Goal: Task Accomplishment & Management: Manage account settings

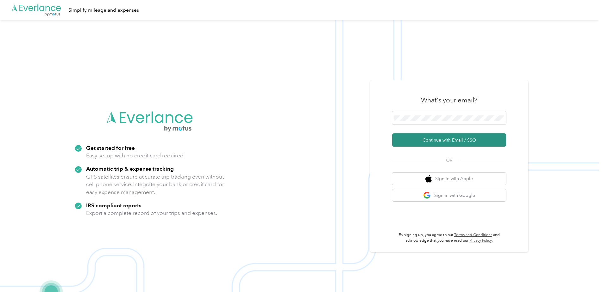
click at [454, 136] on button "Continue with Email / SSO" at bounding box center [449, 140] width 114 height 13
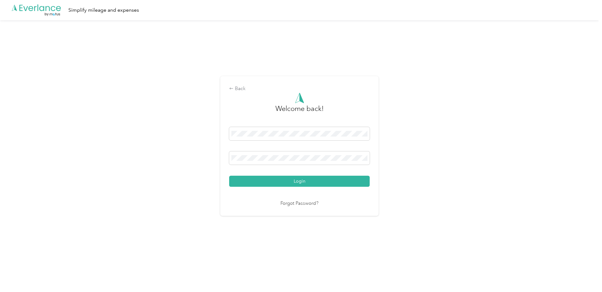
click at [310, 181] on button "Login" at bounding box center [299, 181] width 140 height 11
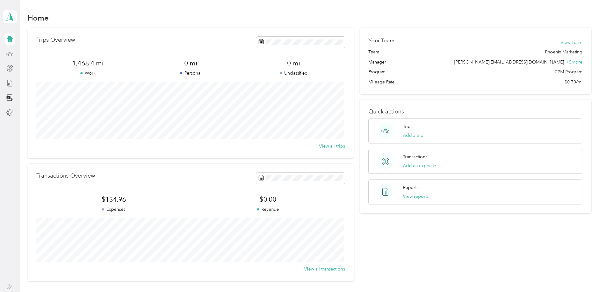
click at [8, 58] on div at bounding box center [9, 53] width 11 height 11
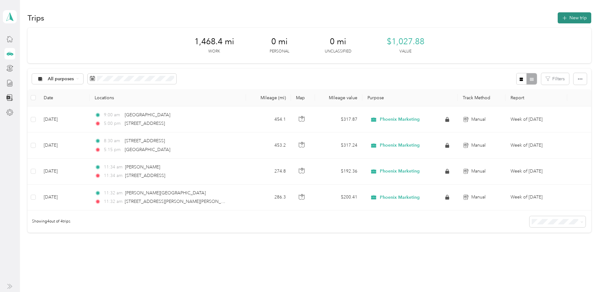
click at [582, 16] on button "New trip" at bounding box center [574, 17] width 34 height 11
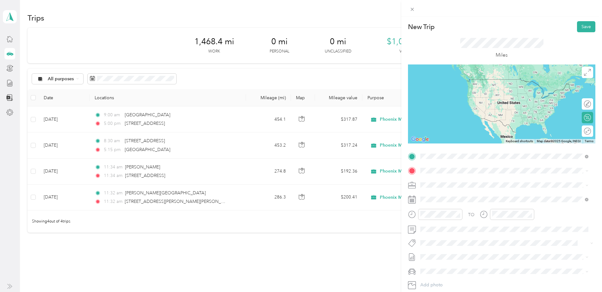
click at [462, 178] on span "[STREET_ADDRESS][US_STATE]" at bounding box center [463, 180] width 63 height 6
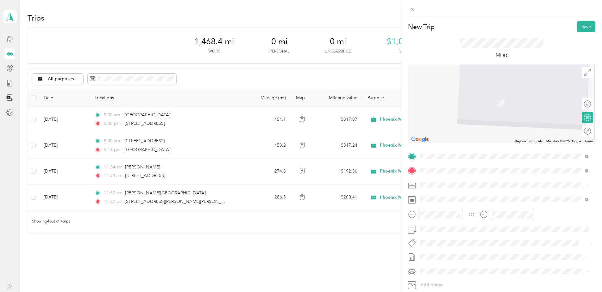
click at [463, 195] on span "[STREET_ADDRESS][PERSON_NAME][US_STATE]" at bounding box center [481, 194] width 98 height 6
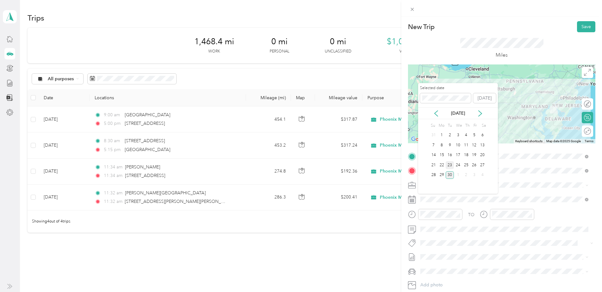
click at [452, 164] on div "23" at bounding box center [449, 165] width 8 height 8
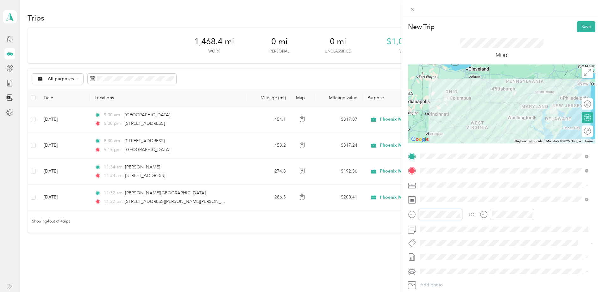
click at [404, 210] on form "New Trip Save This trip cannot be edited because it is either under review, app…" at bounding box center [501, 162] width 201 height 283
click at [487, 216] on div at bounding box center [507, 214] width 54 height 11
click at [399, 215] on div "New Trip Save This trip cannot be edited because it is either under review, app…" at bounding box center [301, 146] width 602 height 292
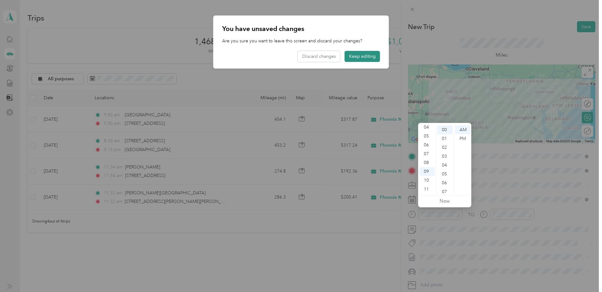
click at [351, 59] on button "Keep editing" at bounding box center [362, 56] width 35 height 11
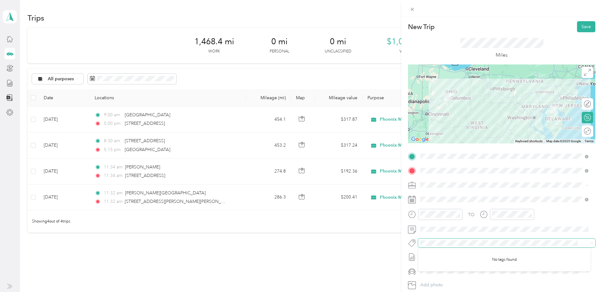
click at [452, 239] on span at bounding box center [506, 243] width 177 height 9
click at [452, 240] on span at bounding box center [501, 243] width 166 height 7
drag, startPoint x: 452, startPoint y: 240, endPoint x: 430, endPoint y: 278, distance: 44.2
click at [430, 278] on div "TO Add photo" at bounding box center [501, 228] width 187 height 153
click at [578, 23] on button "Save" at bounding box center [586, 26] width 18 height 11
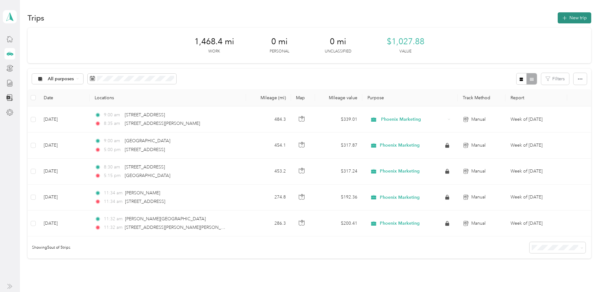
click at [576, 16] on button "New trip" at bounding box center [574, 17] width 34 height 11
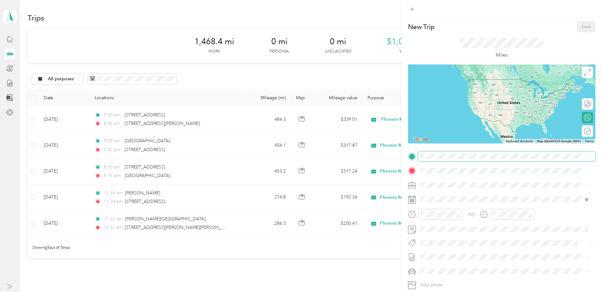
click at [485, 152] on span at bounding box center [506, 157] width 177 height 10
click at [497, 179] on span "[STREET_ADDRESS][PERSON_NAME][US_STATE]" at bounding box center [481, 180] width 98 height 6
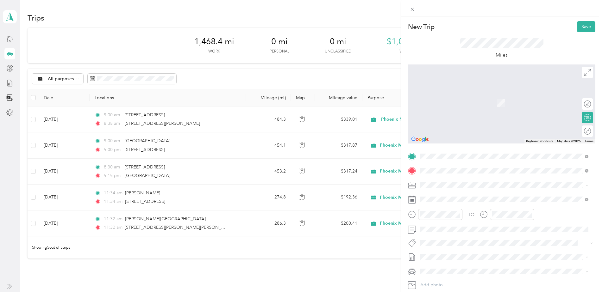
click at [482, 191] on span "[STREET_ADDRESS][US_STATE]" at bounding box center [463, 194] width 63 height 6
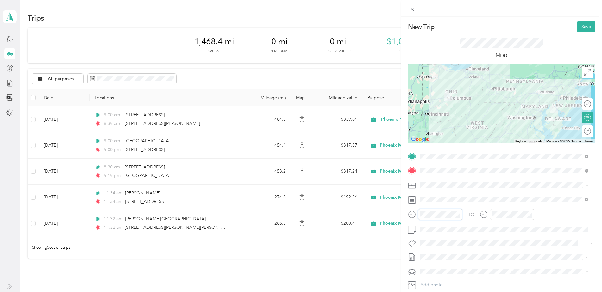
click at [386, 208] on div "New Trip Save This trip cannot be edited because it is either under review, app…" at bounding box center [301, 146] width 602 height 292
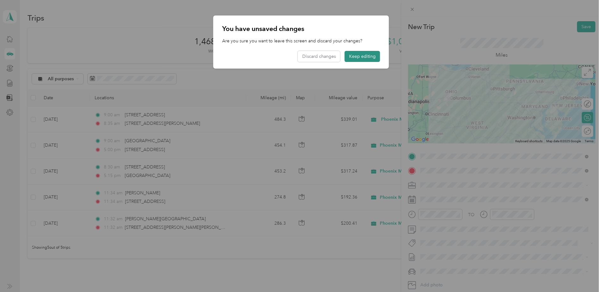
click at [358, 58] on button "Keep editing" at bounding box center [362, 56] width 35 height 11
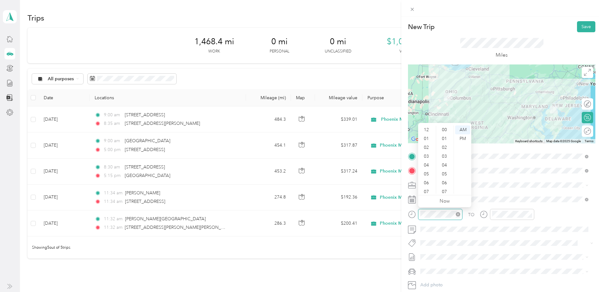
scroll to position [337, 0]
click at [464, 140] on div "PM" at bounding box center [462, 138] width 15 height 9
click at [407, 216] on form "New Trip Save This trip cannot be edited because it is either under review, app…" at bounding box center [501, 162] width 201 height 283
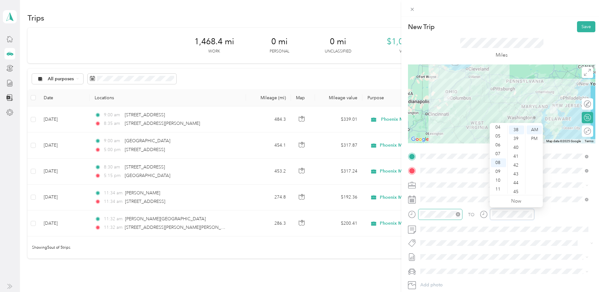
click at [450, 216] on div "TO" at bounding box center [501, 217] width 187 height 16
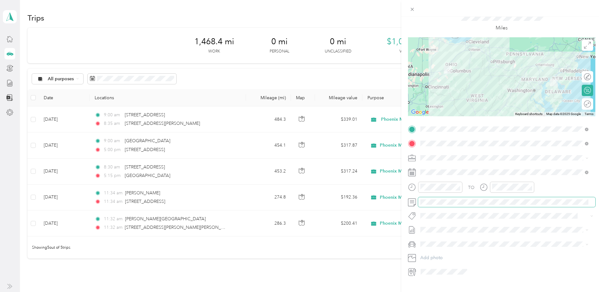
scroll to position [0, 0]
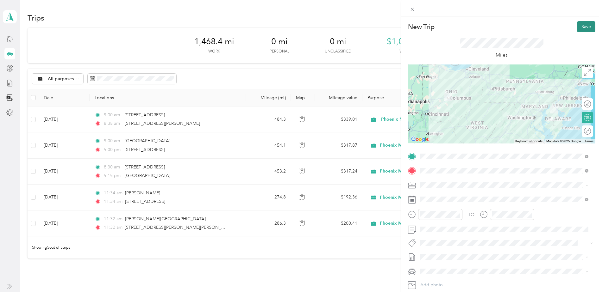
click at [579, 27] on button "Save" at bounding box center [586, 26] width 18 height 11
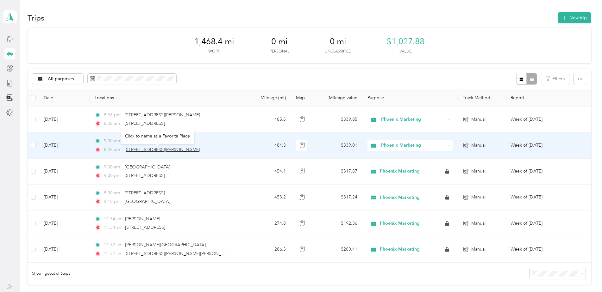
click at [130, 148] on span "[STREET_ADDRESS][PERSON_NAME]" at bounding box center [162, 149] width 75 height 5
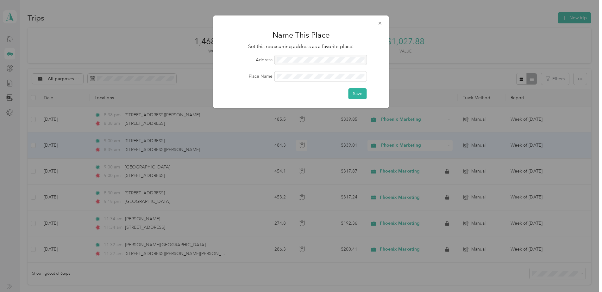
click at [102, 149] on div at bounding box center [301, 146] width 602 height 292
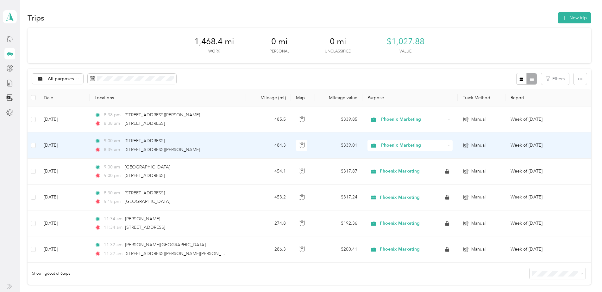
click at [244, 145] on td "9:00 am [STREET_ADDRESS] 8:[GEOGRAPHIC_DATA][STREET_ADDRESS][PERSON_NAME]" at bounding box center [168, 146] width 156 height 26
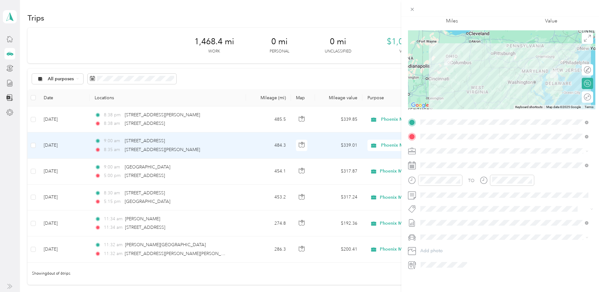
scroll to position [40, 0]
click at [11, 74] on div "Trip details Save This trip cannot be edited because it is either under review,…" at bounding box center [301, 146] width 602 height 292
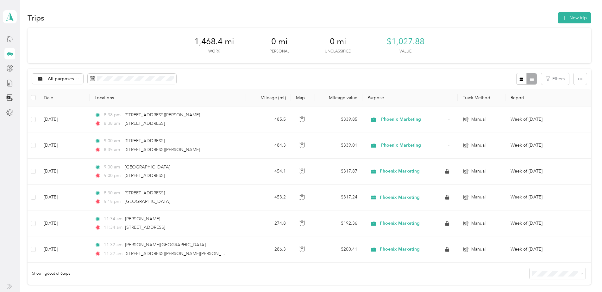
click at [15, 52] on div at bounding box center [9, 53] width 11 height 11
click at [8, 36] on icon at bounding box center [9, 38] width 7 height 7
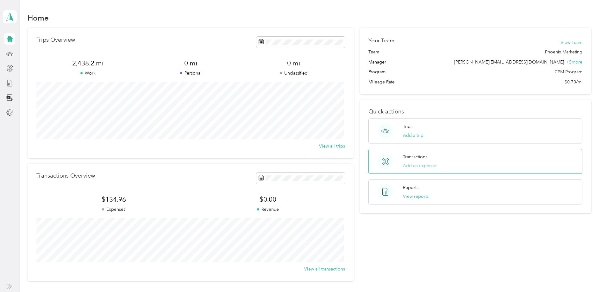
click at [406, 165] on button "Add an expense" at bounding box center [419, 166] width 33 height 7
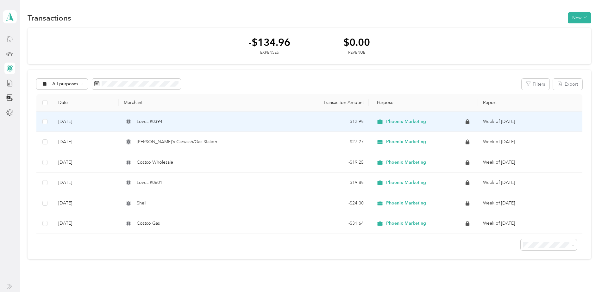
click at [271, 126] on td "Loves #0394" at bounding box center [197, 122] width 156 height 21
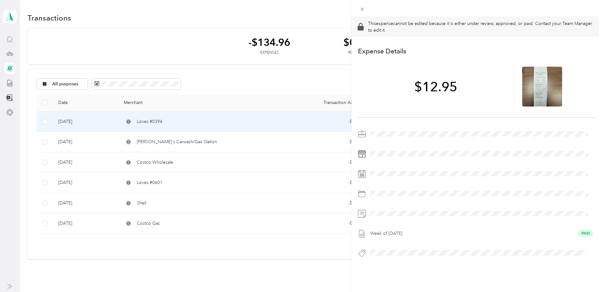
click at [256, 83] on div "This expense cannot be edited because it is either under review, approved, or p…" at bounding box center [301, 146] width 602 height 292
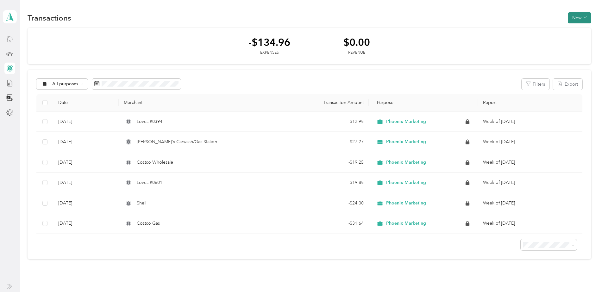
click at [576, 17] on button "New" at bounding box center [579, 17] width 23 height 11
click at [576, 28] on span "Expense" at bounding box center [576, 30] width 17 height 7
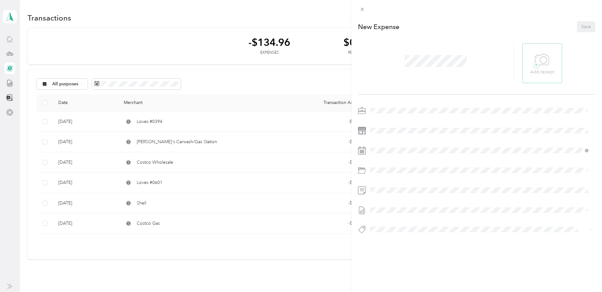
click at [544, 68] on icon at bounding box center [542, 59] width 14 height 17
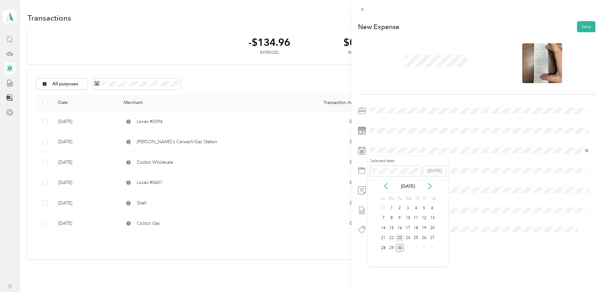
click at [399, 237] on div "23" at bounding box center [399, 238] width 8 height 8
click at [409, 202] on li "Gas" at bounding box center [479, 205] width 223 height 11
click at [402, 228] on span "Week of [DATE]" at bounding box center [386, 231] width 32 height 7
click at [584, 28] on button "Save" at bounding box center [586, 26] width 18 height 11
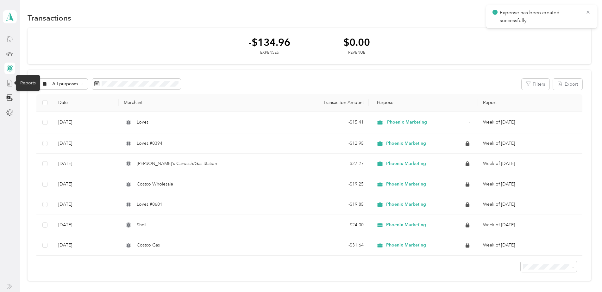
click at [8, 83] on icon at bounding box center [10, 83] width 5 height 6
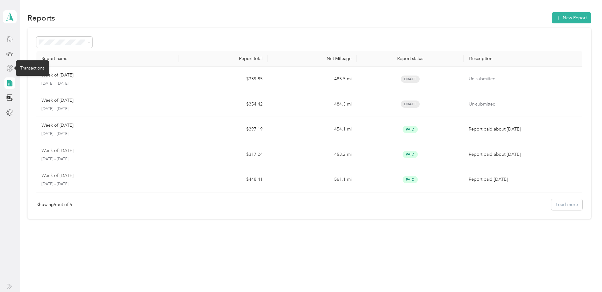
click at [9, 71] on icon at bounding box center [9, 68] width 7 height 7
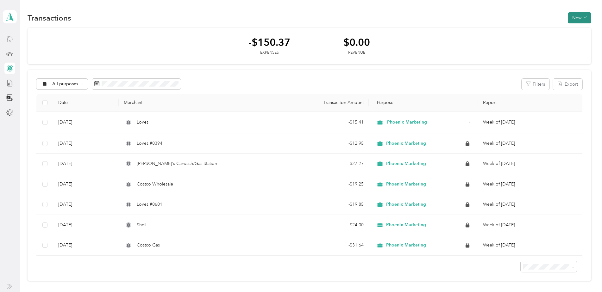
click at [585, 19] on button "New" at bounding box center [579, 17] width 23 height 11
click at [584, 28] on span "Expense" at bounding box center [576, 30] width 17 height 7
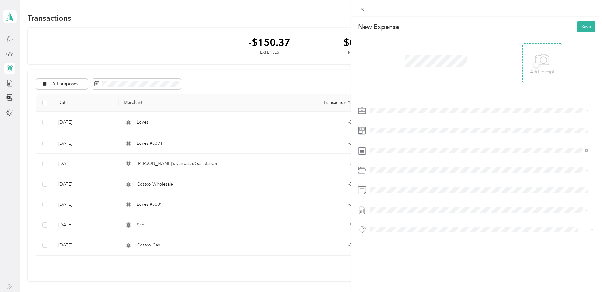
click at [544, 65] on icon at bounding box center [542, 59] width 14 height 11
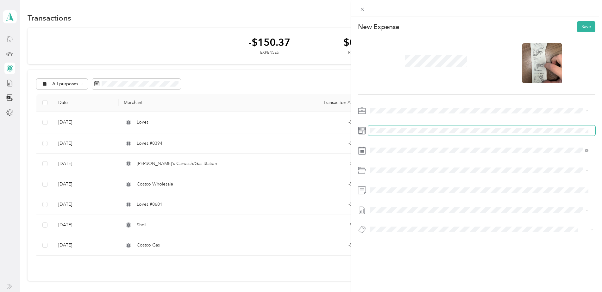
click at [378, 127] on span at bounding box center [481, 131] width 227 height 10
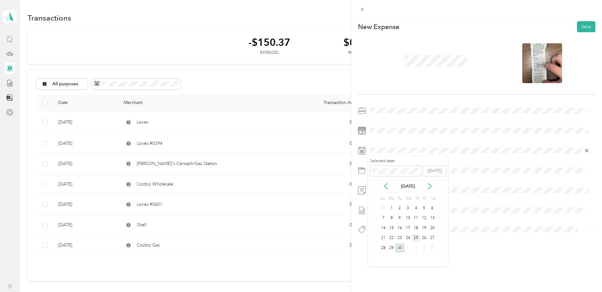
click at [417, 239] on div "25" at bounding box center [416, 238] width 8 height 8
click at [395, 174] on span at bounding box center [481, 170] width 227 height 10
click at [407, 207] on div "Gas" at bounding box center [486, 206] width 199 height 7
click at [402, 229] on span "Week of [DATE]" at bounding box center [386, 231] width 32 height 7
click at [587, 28] on button "Save" at bounding box center [586, 26] width 18 height 11
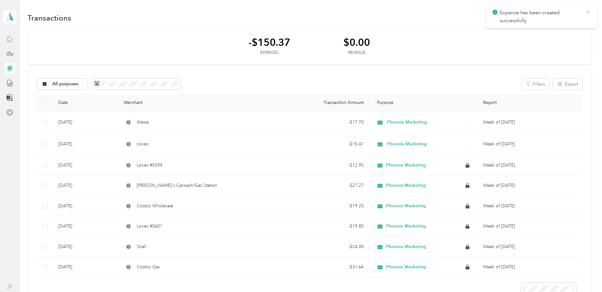
click at [588, 13] on icon at bounding box center [587, 12] width 5 height 6
click at [579, 18] on button "New" at bounding box center [579, 17] width 23 height 11
click at [579, 27] on span "Expense" at bounding box center [576, 30] width 17 height 7
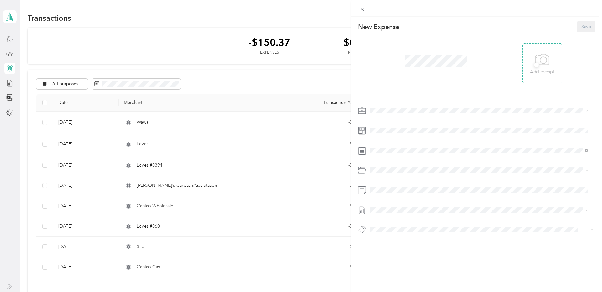
click at [534, 63] on span "+" at bounding box center [536, 65] width 5 height 5
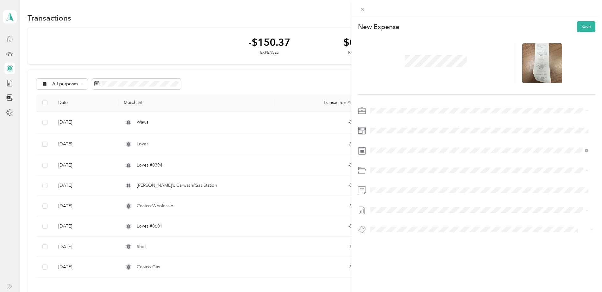
click at [437, 70] on div at bounding box center [436, 63] width 157 height 40
click at [407, 205] on div "Gas" at bounding box center [486, 206] width 199 height 7
click at [10, 84] on div "This expense cannot be edited because it is either under review, approved, or p…" at bounding box center [301, 146] width 602 height 292
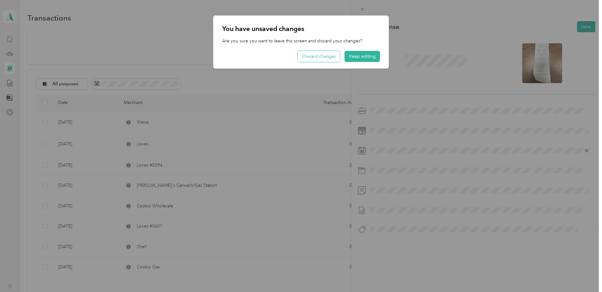
click at [335, 58] on button "Discard changes" at bounding box center [319, 56] width 42 height 11
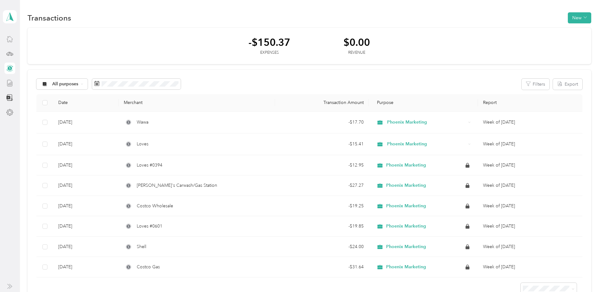
click at [12, 84] on icon at bounding box center [10, 83] width 5 height 6
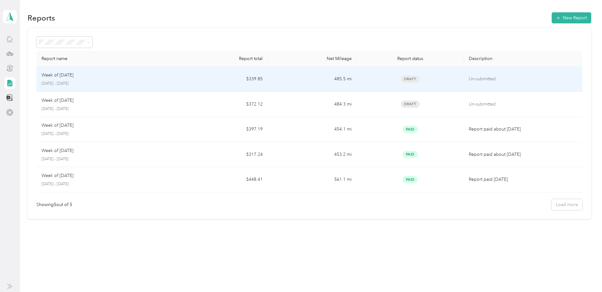
click at [183, 82] on td "$339.85" at bounding box center [223, 79] width 89 height 25
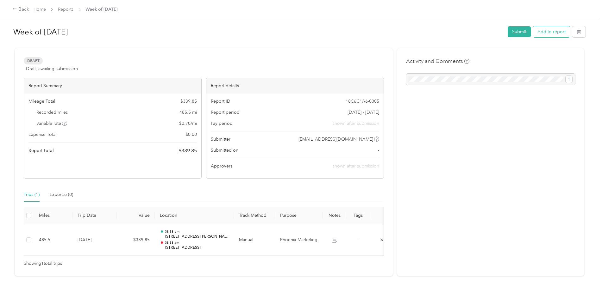
click at [558, 32] on button "Add to report" at bounding box center [551, 31] width 37 height 11
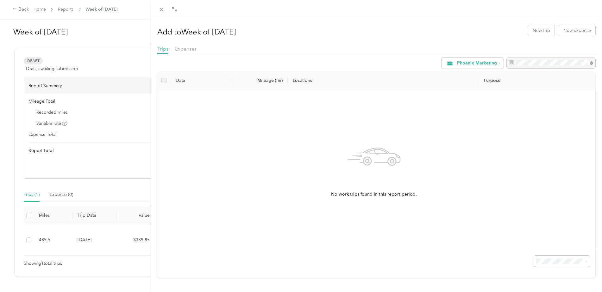
click at [87, 64] on div "Add to Week of [DATE] New trip New expense Trips Expenses Phoenix Marketing Dat…" at bounding box center [301, 146] width 602 height 292
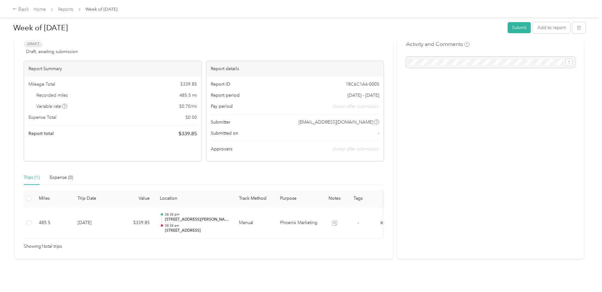
scroll to position [27, 0]
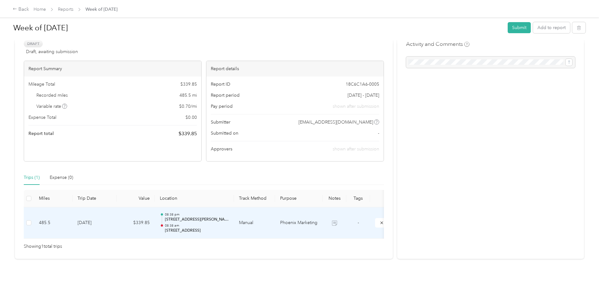
click at [243, 217] on td "Manual" at bounding box center [254, 224] width 41 height 32
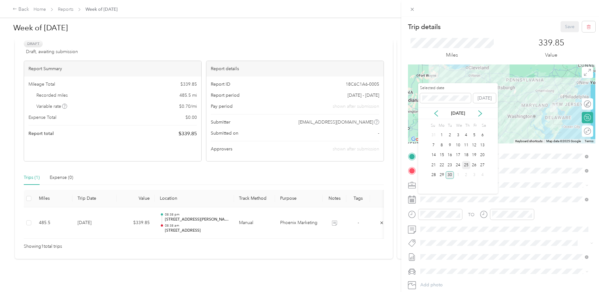
click at [468, 168] on div "25" at bounding box center [466, 165] width 8 height 8
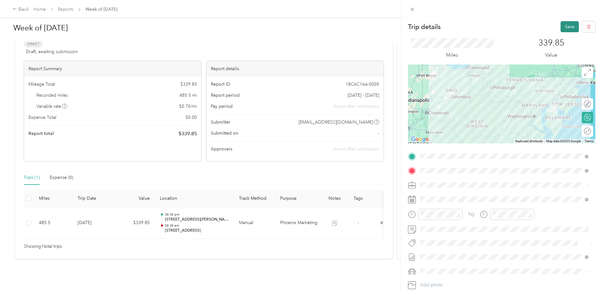
click at [570, 31] on button "Save" at bounding box center [569, 26] width 18 height 11
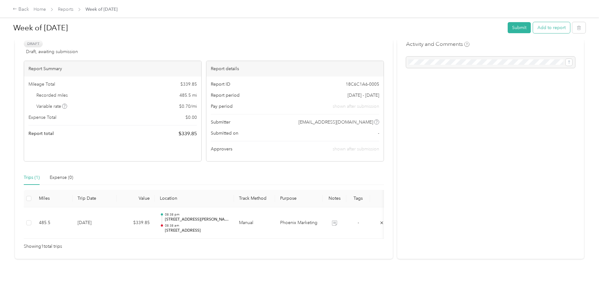
click at [543, 31] on button "Add to report" at bounding box center [551, 27] width 37 height 11
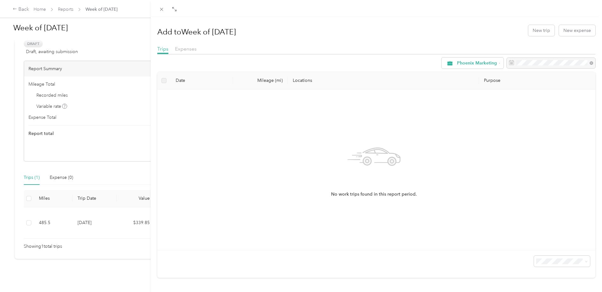
drag, startPoint x: 131, startPoint y: 46, endPoint x: 126, endPoint y: 44, distance: 5.4
click at [131, 46] on div "Add to Week of [DATE] New trip New expense Trips Expenses Phoenix Marketing Dat…" at bounding box center [301, 146] width 602 height 292
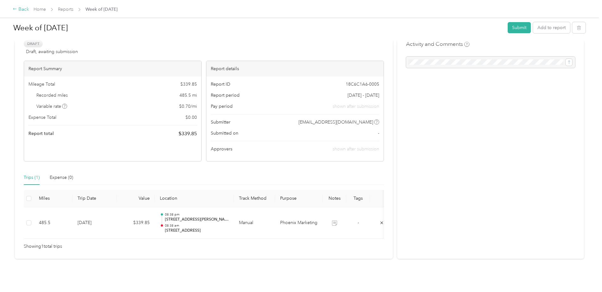
click at [21, 9] on div "Back" at bounding box center [21, 10] width 16 height 8
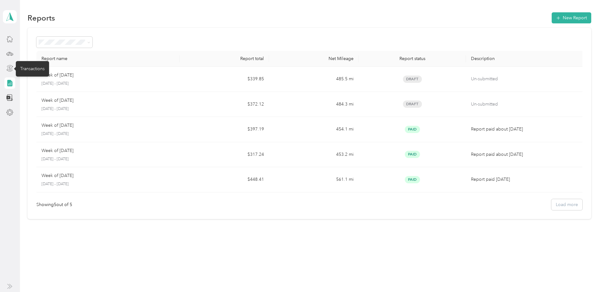
click at [12, 69] on icon at bounding box center [9, 68] width 7 height 7
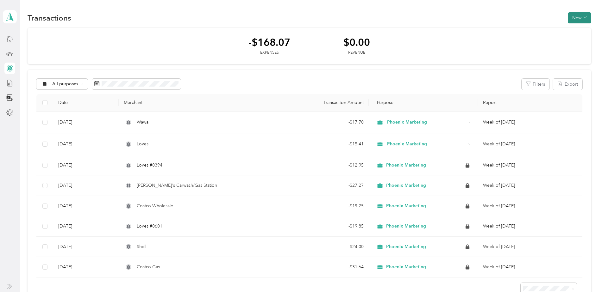
click at [575, 16] on button "New" at bounding box center [579, 17] width 23 height 11
click at [575, 31] on span "Expense" at bounding box center [576, 30] width 17 height 7
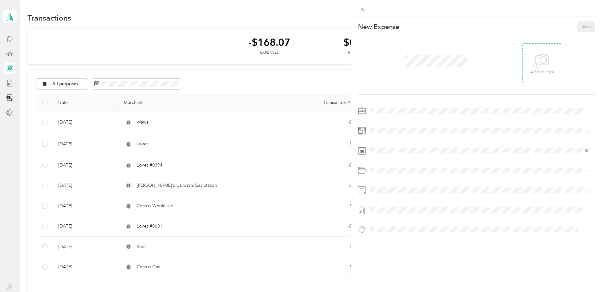
click at [545, 65] on icon at bounding box center [542, 59] width 14 height 17
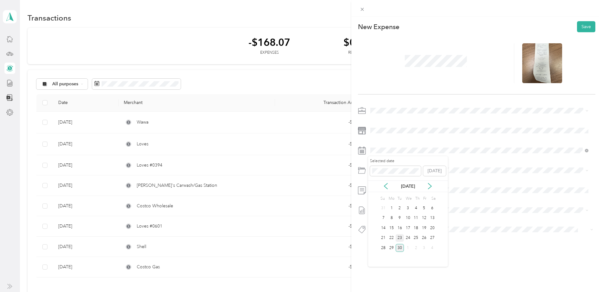
click at [401, 239] on div "23" at bounding box center [399, 238] width 8 height 8
click at [397, 203] on div "Gas" at bounding box center [486, 206] width 199 height 7
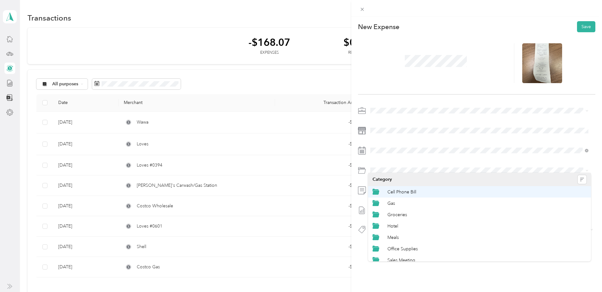
click at [394, 194] on span at bounding box center [481, 190] width 227 height 10
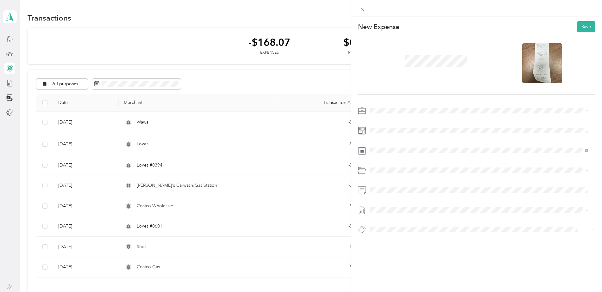
click at [402, 229] on span "Week of [DATE]" at bounding box center [386, 231] width 32 height 7
click at [577, 31] on button "Save" at bounding box center [586, 26] width 18 height 11
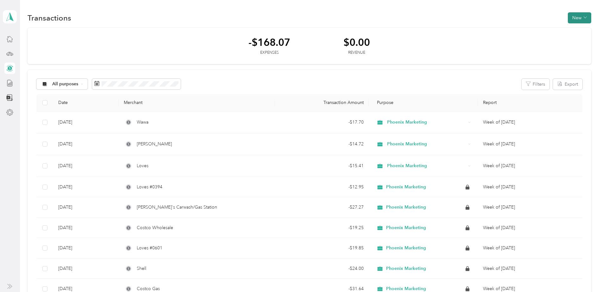
click at [572, 17] on button "New" at bounding box center [579, 17] width 23 height 11
click at [564, 32] on circle at bounding box center [563, 30] width 4 height 4
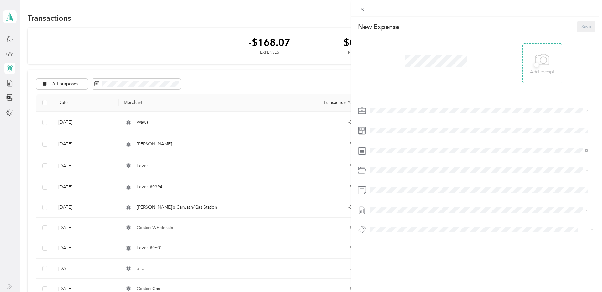
click at [535, 62] on icon at bounding box center [542, 59] width 14 height 17
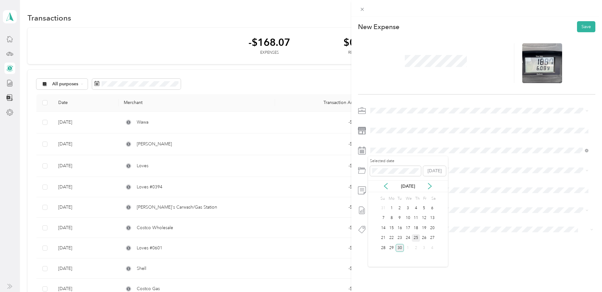
click at [417, 240] on div "25" at bounding box center [416, 238] width 8 height 8
click at [407, 203] on div "Gas" at bounding box center [486, 206] width 199 height 7
click at [402, 231] on span "Week of [DATE]" at bounding box center [386, 231] width 32 height 7
click at [588, 24] on button "Save" at bounding box center [586, 26] width 18 height 11
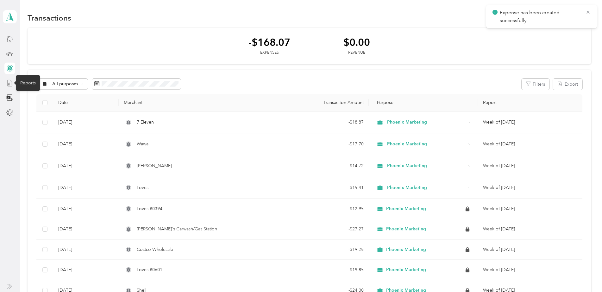
click at [6, 83] on icon at bounding box center [9, 83] width 7 height 7
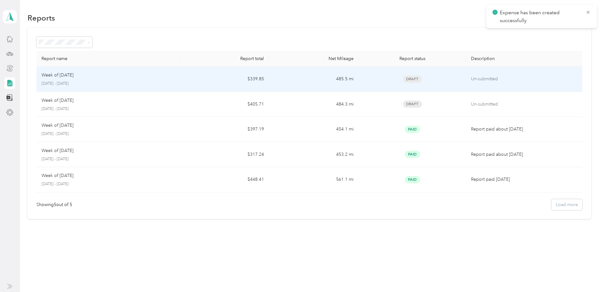
click at [134, 84] on p "[DATE] - [DATE]" at bounding box center [107, 84] width 133 height 6
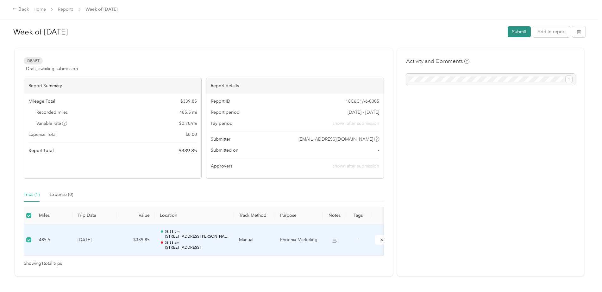
click at [522, 33] on button "Submit" at bounding box center [518, 31] width 23 height 11
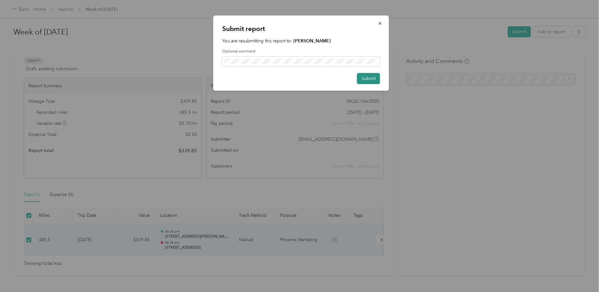
click at [368, 81] on button "Submit" at bounding box center [368, 78] width 23 height 11
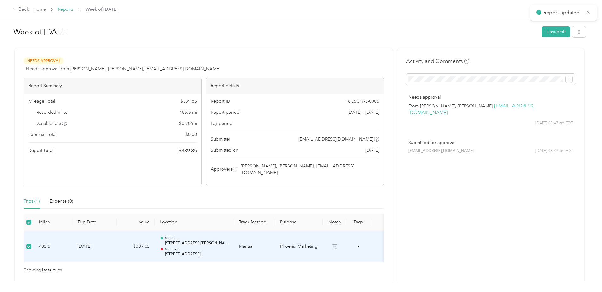
click at [70, 8] on link "Reports" at bounding box center [66, 9] width 16 height 5
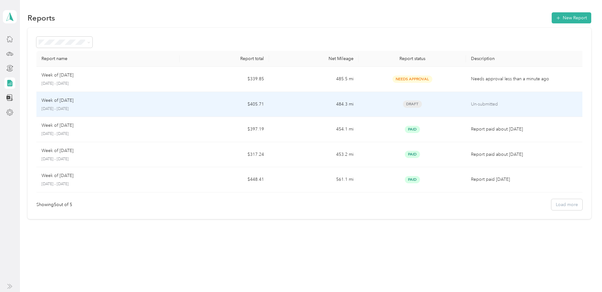
click at [126, 109] on p "[DATE] - [DATE]" at bounding box center [107, 109] width 133 height 6
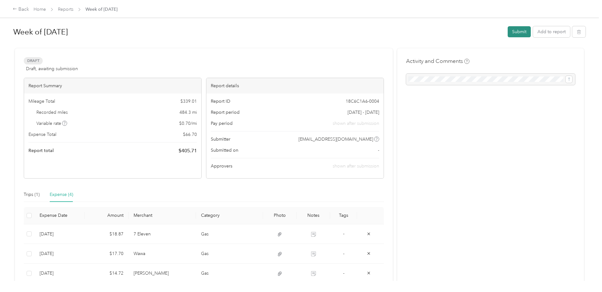
click at [517, 34] on button "Submit" at bounding box center [518, 31] width 23 height 11
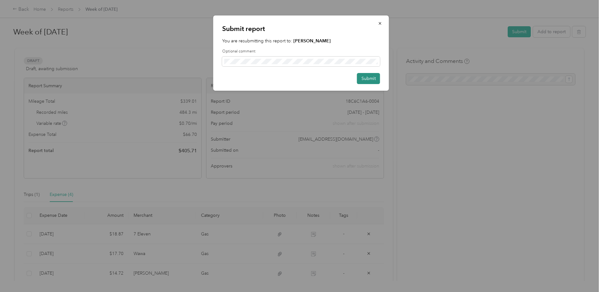
click at [373, 80] on button "Submit" at bounding box center [368, 78] width 23 height 11
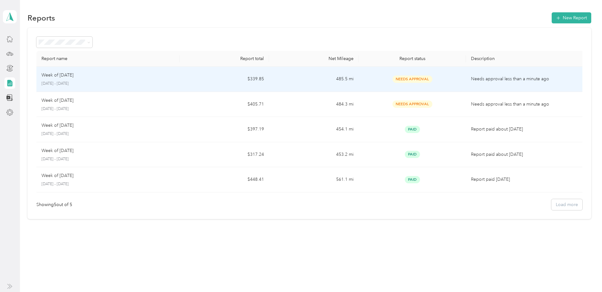
click at [215, 77] on td "$339.85" at bounding box center [225, 79] width 90 height 25
